Goal: Transaction & Acquisition: Purchase product/service

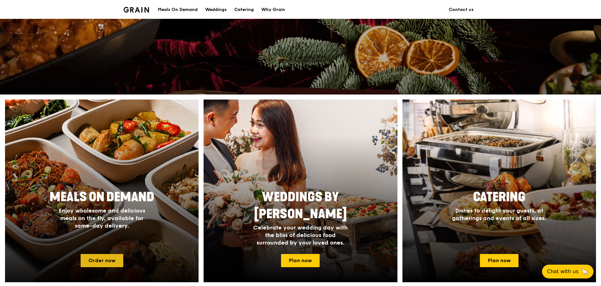
click at [98, 264] on link "Order now" at bounding box center [102, 260] width 43 height 13
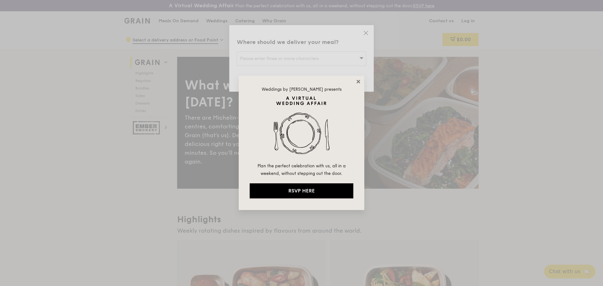
click at [358, 81] on icon at bounding box center [357, 81] width 3 height 3
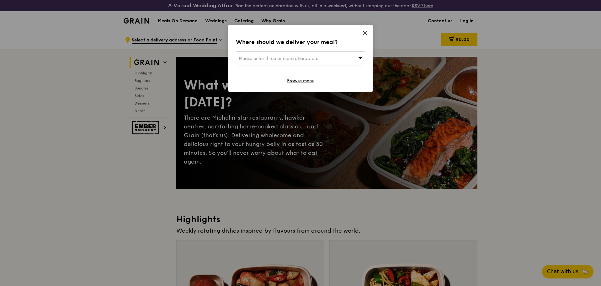
click at [356, 59] on div "Please enter three or more characters" at bounding box center [300, 58] width 129 height 14
click at [322, 61] on input "search" at bounding box center [300, 59] width 129 height 14
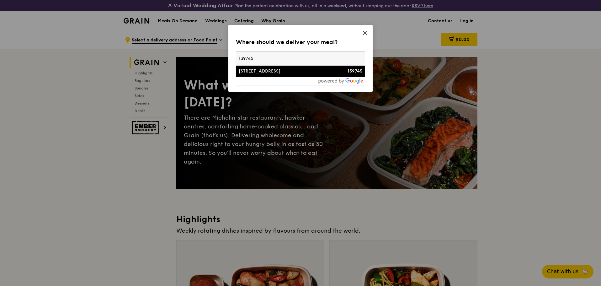
type input "139745"
click at [280, 68] on div "[STREET_ADDRESS]" at bounding box center [285, 71] width 93 height 6
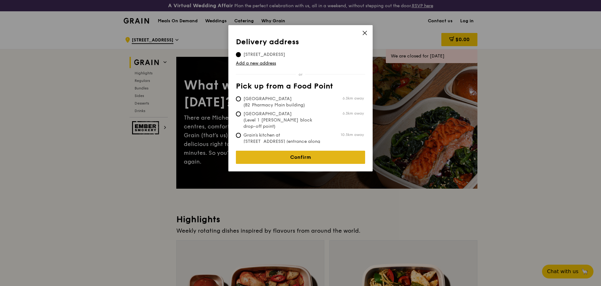
click at [307, 151] on link "Confirm" at bounding box center [300, 157] width 129 height 13
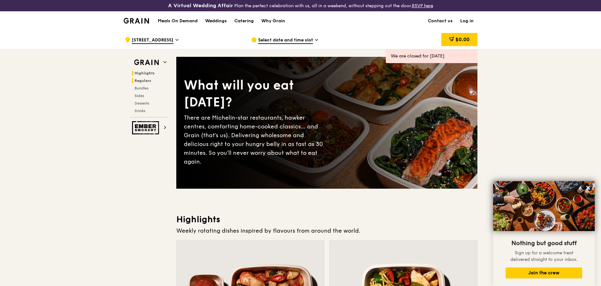
click at [136, 81] on span "Regulars" at bounding box center [143, 80] width 17 height 4
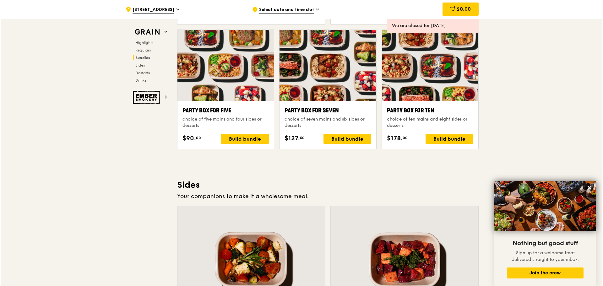
scroll to position [1130, 0]
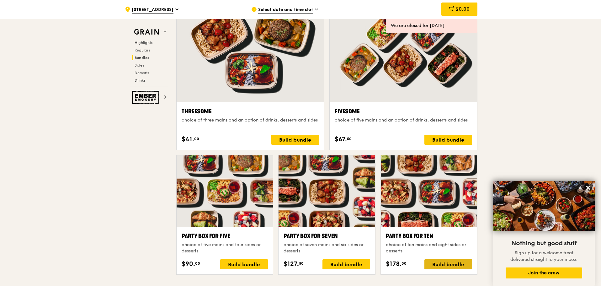
click at [452, 261] on div "Build bundle" at bounding box center [449, 264] width 48 height 10
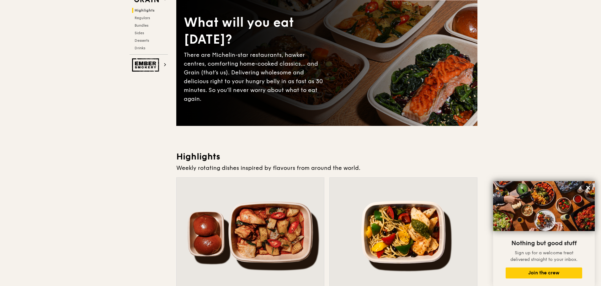
scroll to position [126, 0]
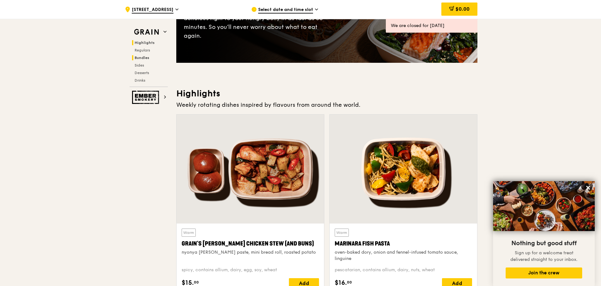
click at [141, 59] on span "Bundles" at bounding box center [142, 58] width 15 height 4
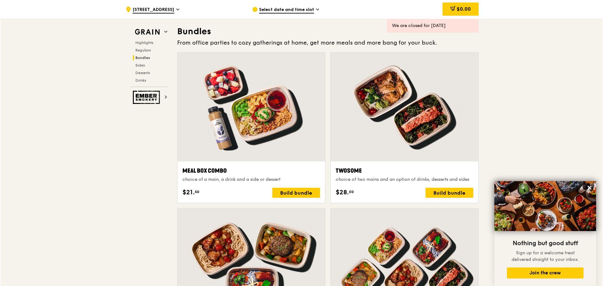
scroll to position [915, 0]
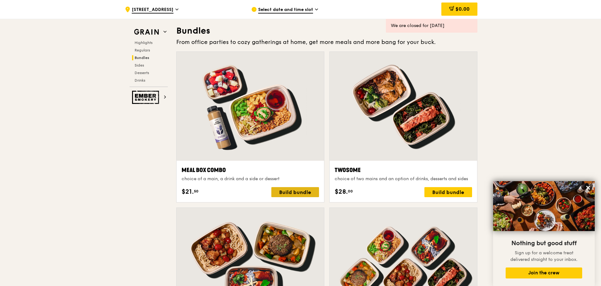
click at [299, 192] on div "Build bundle" at bounding box center [296, 192] width 48 height 10
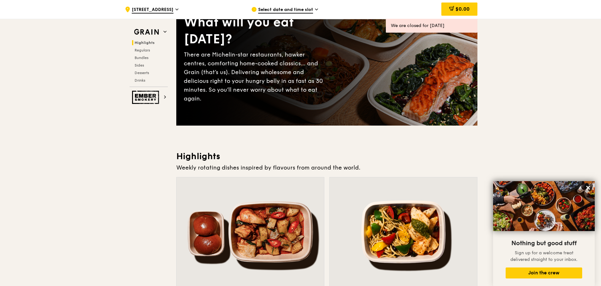
scroll to position [0, 0]
